Goal: Task Accomplishment & Management: Manage account settings

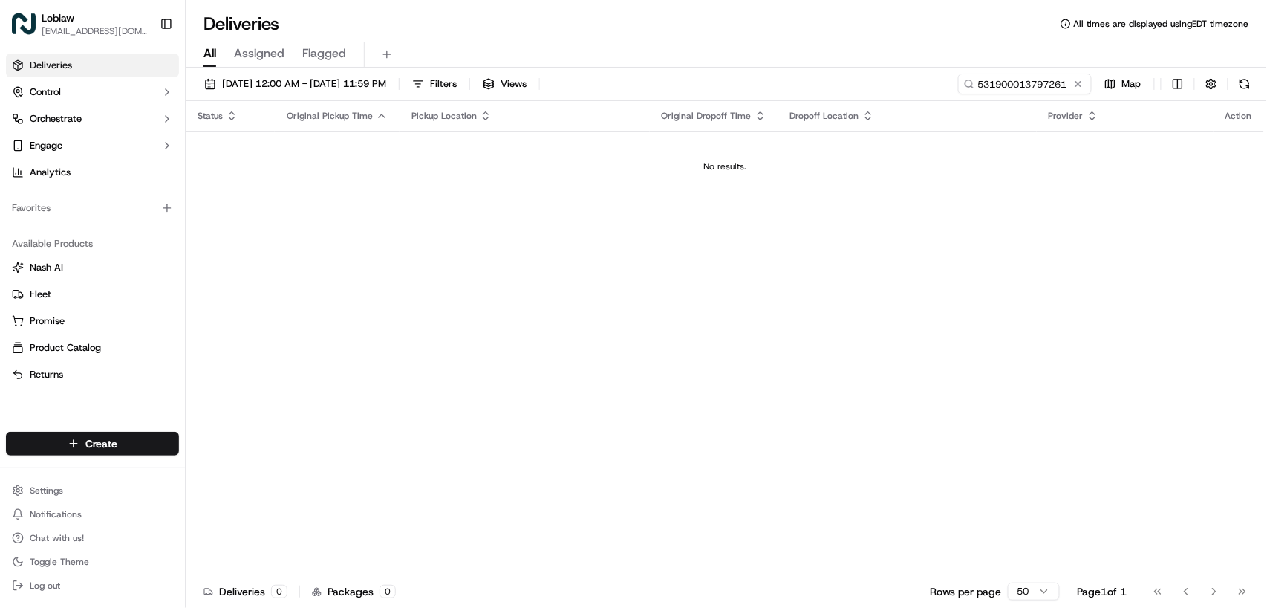
click at [1009, 79] on input "531900013797261" at bounding box center [1025, 84] width 134 height 21
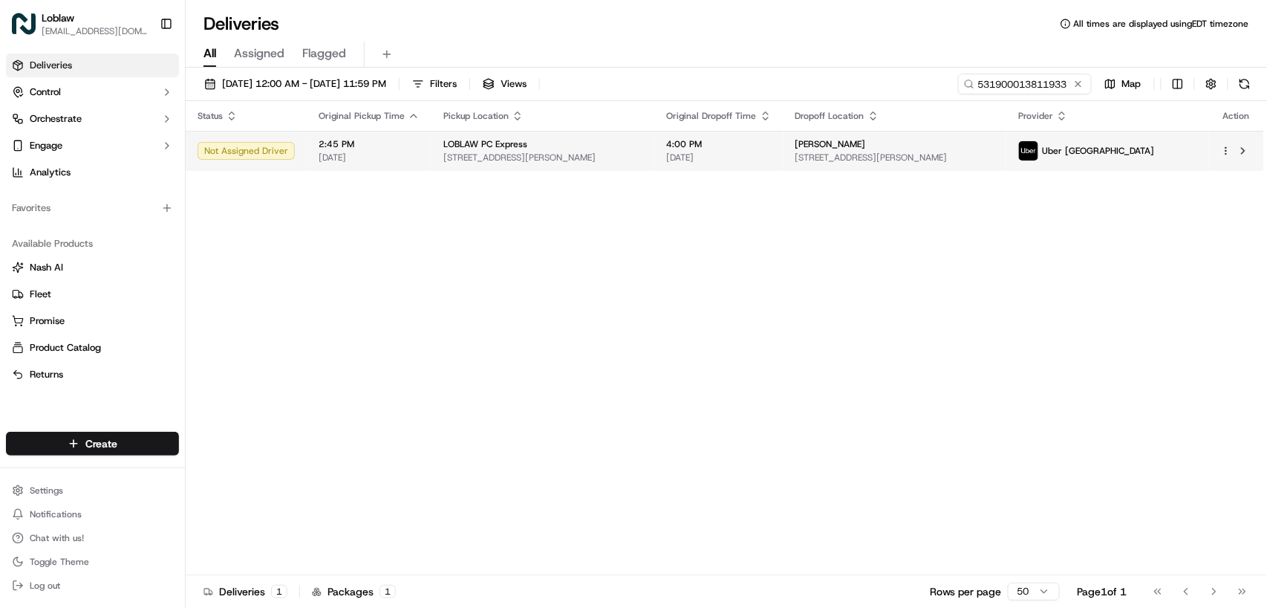
type input "531900013811933"
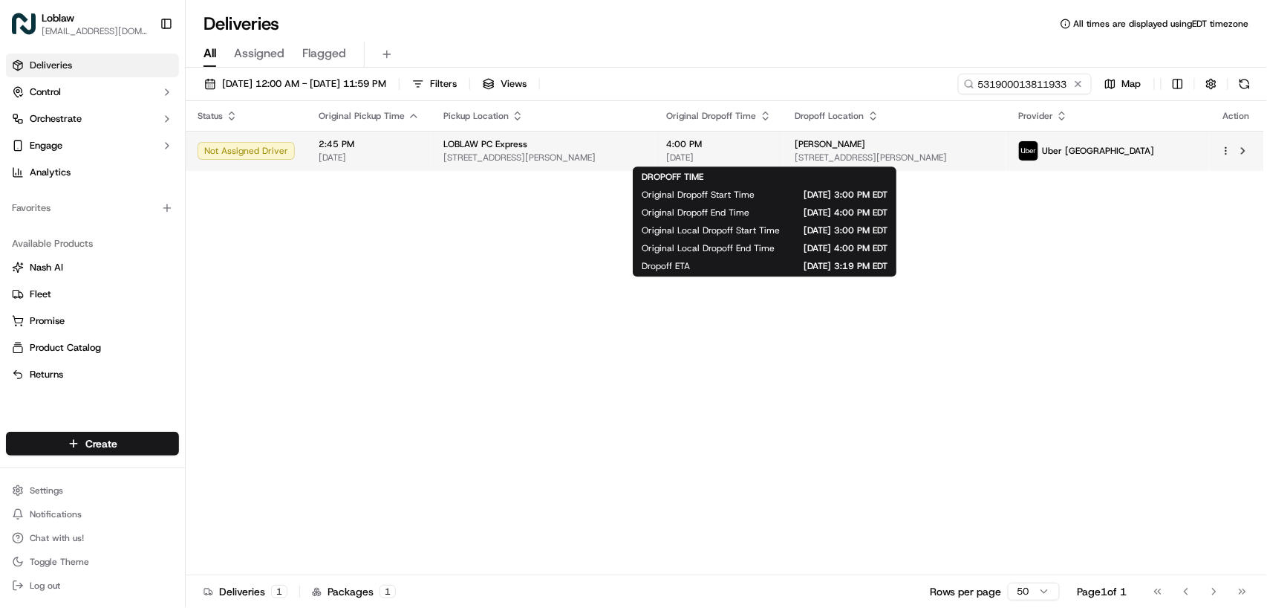
click at [772, 147] on span "4:00 PM" at bounding box center [719, 144] width 105 height 12
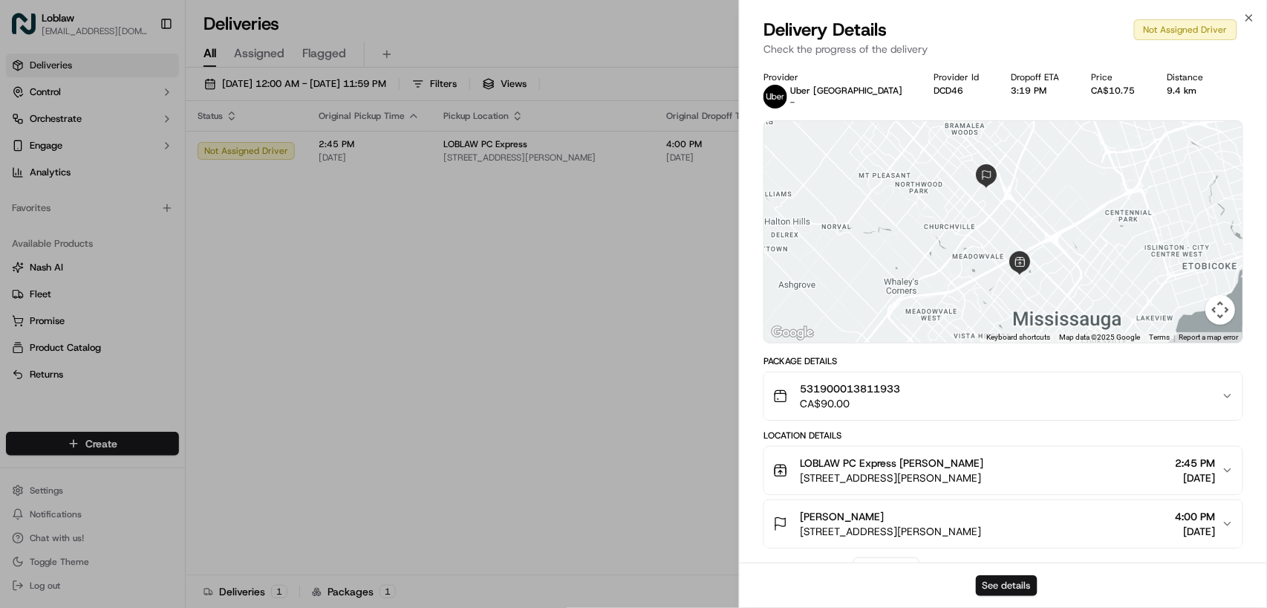
click at [1013, 584] on button "See details" at bounding box center [1007, 585] width 62 height 21
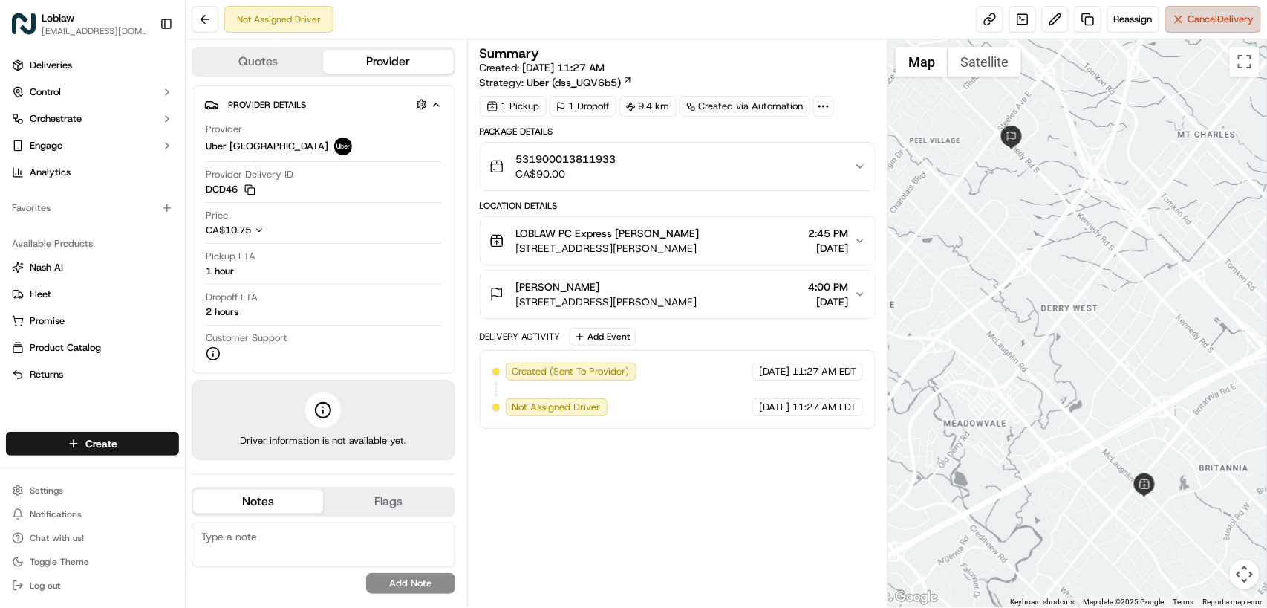
click at [1200, 19] on span "Cancel Delivery" at bounding box center [1222, 19] width 66 height 13
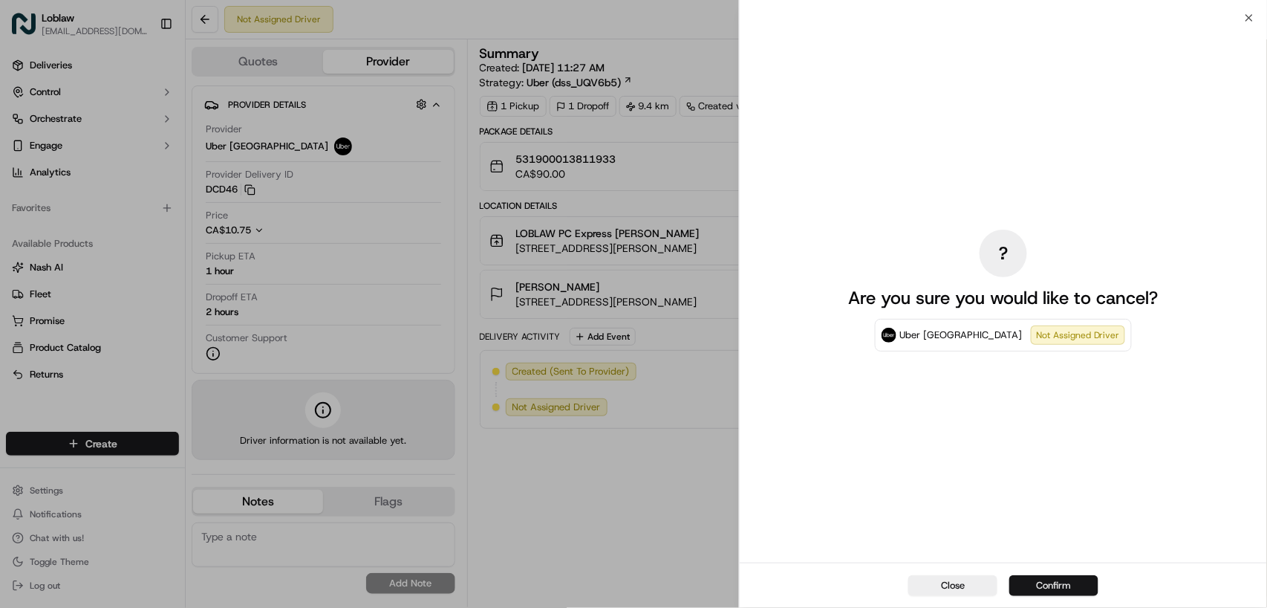
click at [1031, 577] on button "Confirm" at bounding box center [1054, 585] width 89 height 21
